Goal: Find specific fact: Find specific fact

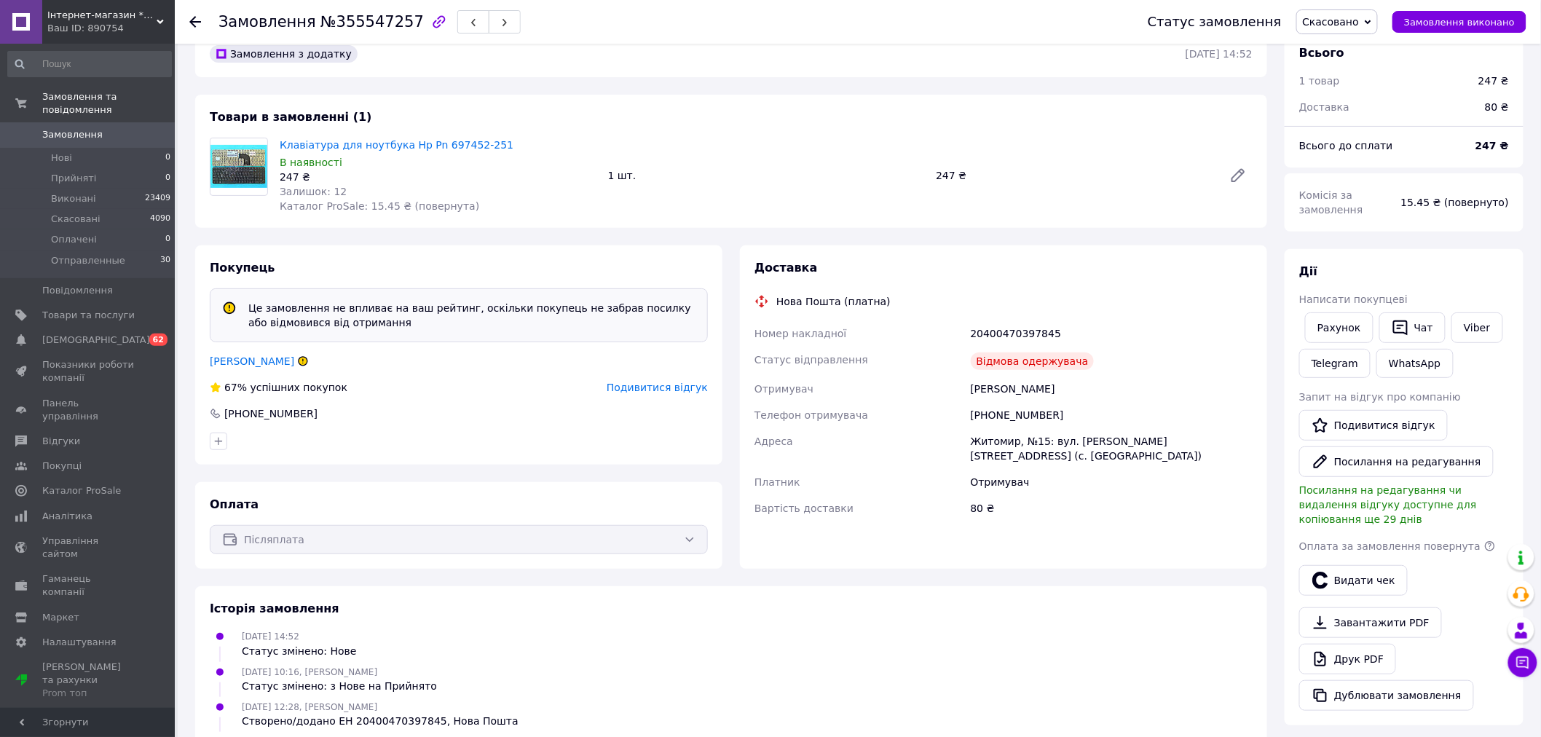
scroll to position [162, 0]
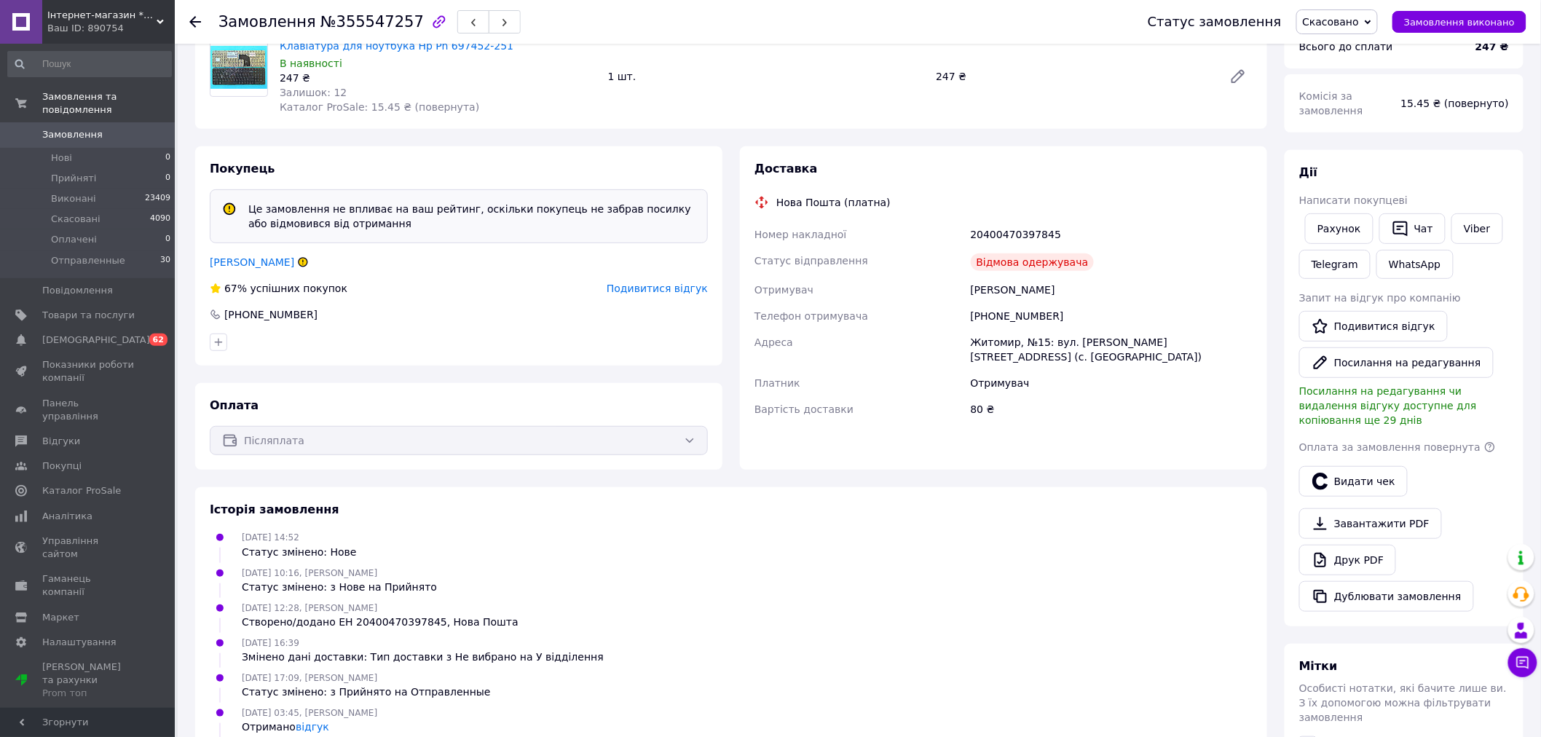
click at [1009, 229] on div "20400470397845" at bounding box center [1112, 234] width 288 height 26
copy div "20400470397845"
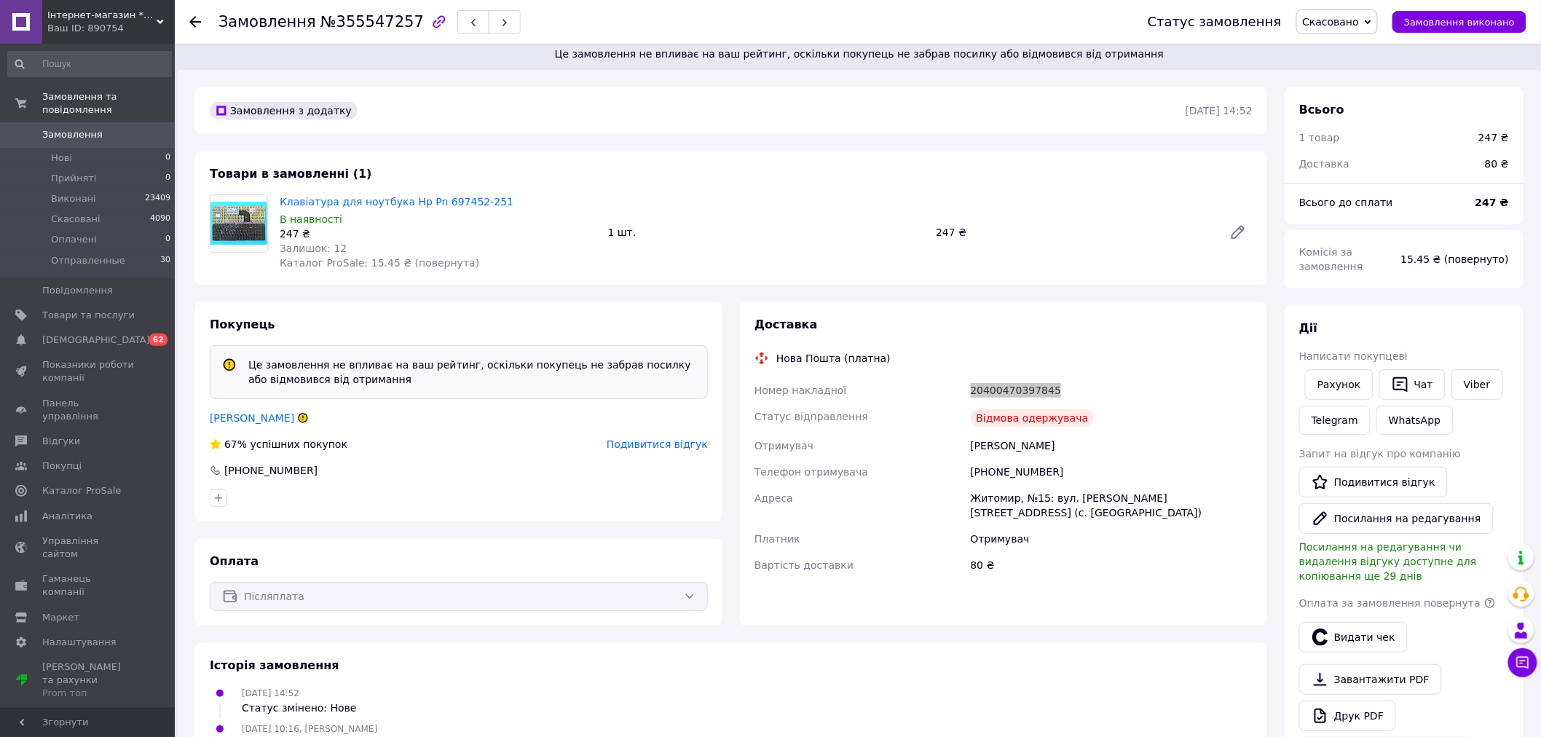
scroll to position [0, 0]
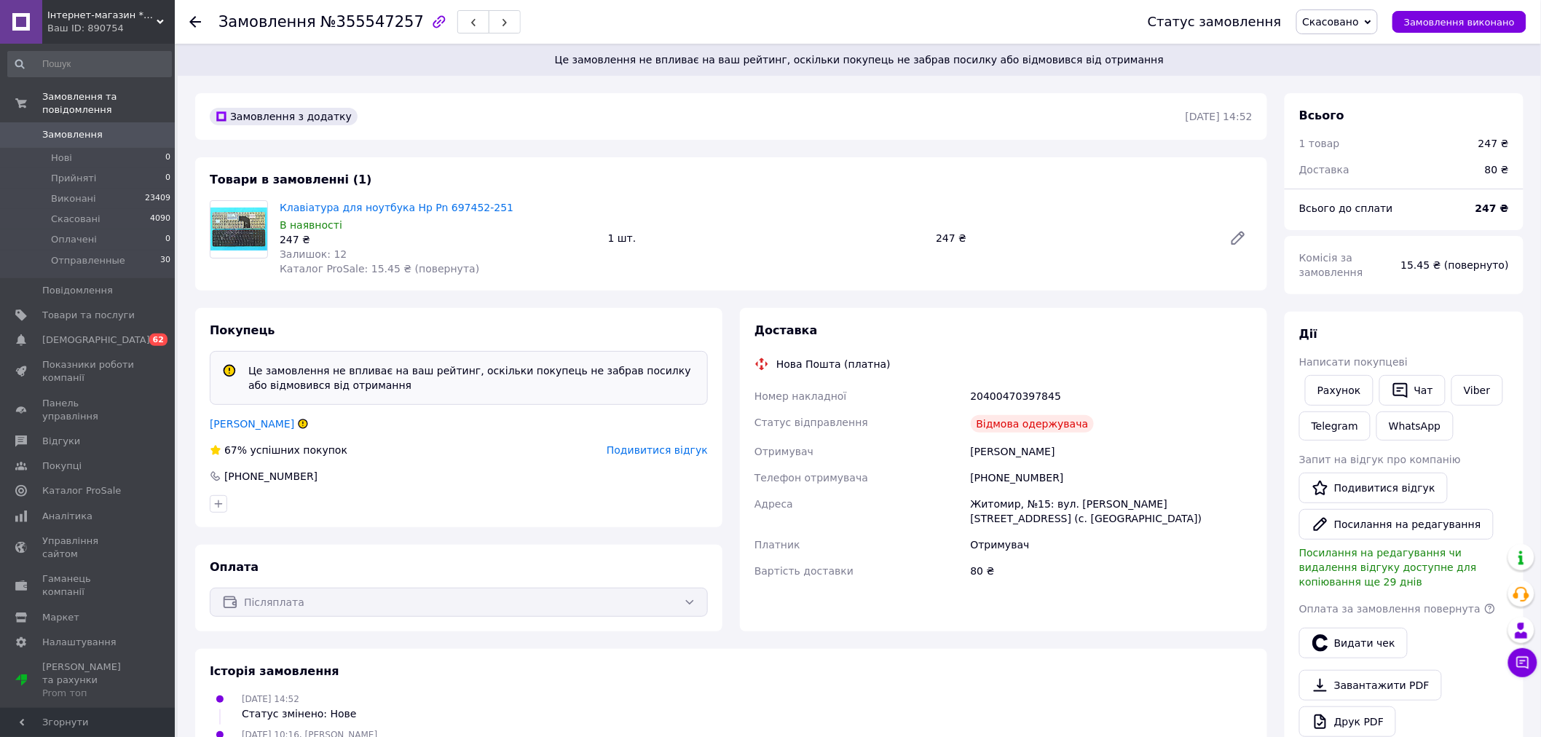
click at [340, 16] on span "№355547257" at bounding box center [371, 21] width 103 height 17
copy span "355547257"
click at [365, 44] on div "Це замовлення не впливає на ваш рейтинг, оскільки покупець не забрав посилку аб…" at bounding box center [859, 60] width 1363 height 32
drag, startPoint x: 326, startPoint y: 20, endPoint x: 395, endPoint y: 20, distance: 69.9
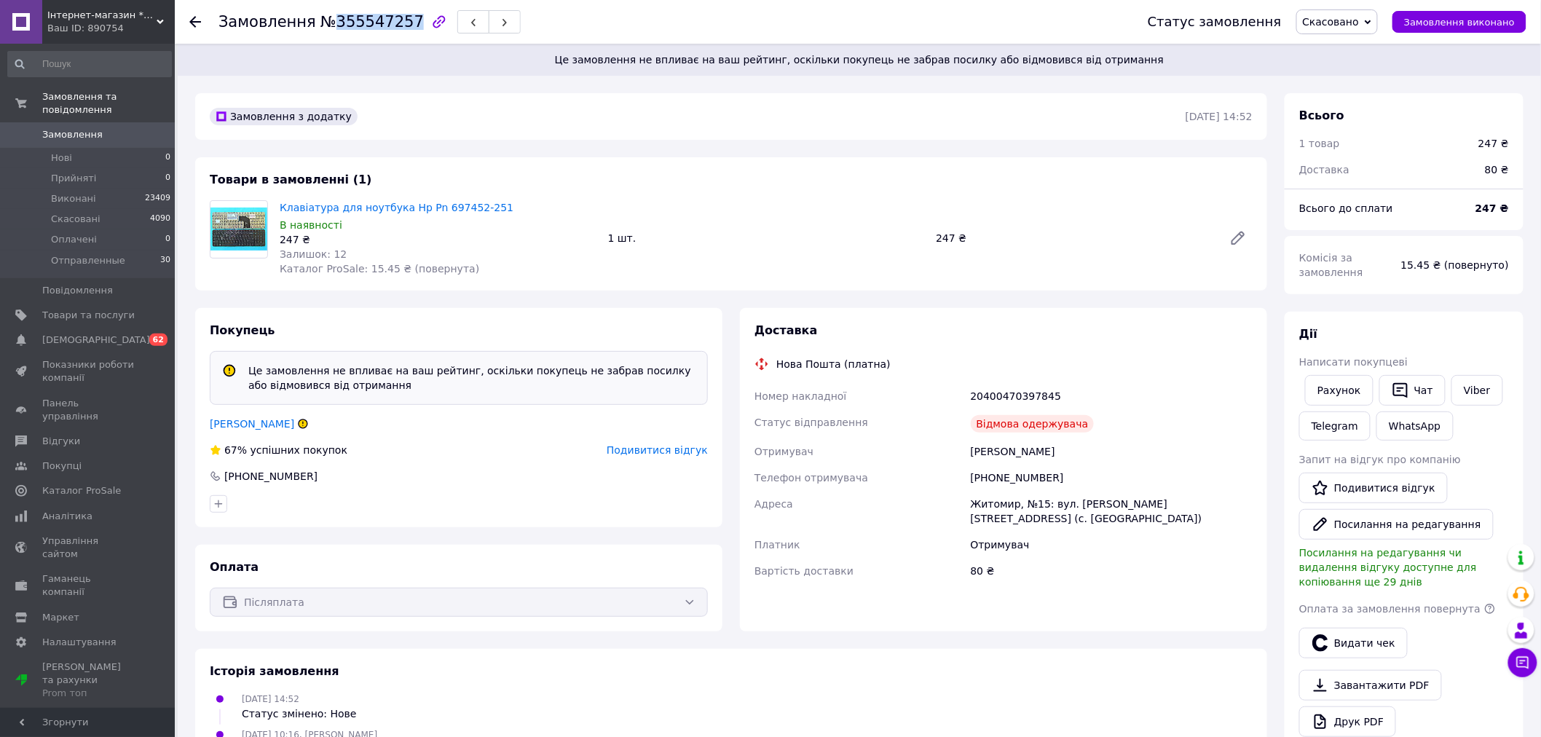
click at [395, 20] on span "№355547257" at bounding box center [371, 21] width 103 height 17
copy span "355547257"
